Goal: Find specific page/section: Find specific page/section

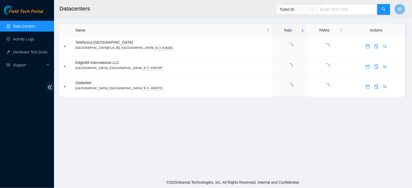
click at [26, 27] on link "Data Centers" at bounding box center [24, 26] width 22 height 4
click at [289, 47] on link "3" at bounding box center [290, 46] width 2 height 4
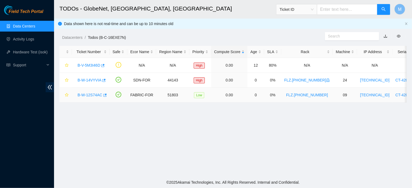
click at [86, 96] on link "B-W-12S74AC" at bounding box center [90, 95] width 25 height 4
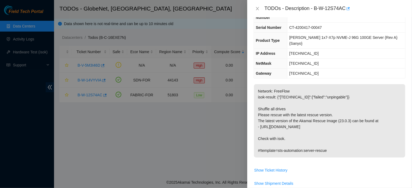
scroll to position [7, 0]
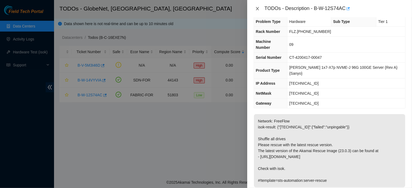
click at [258, 8] on icon "close" at bounding box center [257, 8] width 4 height 4
